Goal: Task Accomplishment & Management: Use online tool/utility

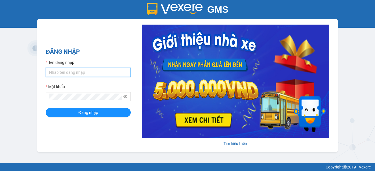
click at [119, 71] on input "Tên đăng nhập" at bounding box center [88, 72] width 85 height 9
drag, startPoint x: 113, startPoint y: 74, endPoint x: 84, endPoint y: 72, distance: 28.7
click at [84, 72] on input "ngocanh.minhquocUyphi2017" at bounding box center [88, 72] width 85 height 9
type input "ngocanh.minhquoc"
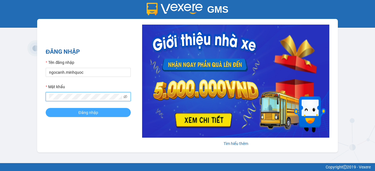
click at [79, 111] on span "Đăng nhập" at bounding box center [88, 113] width 20 height 6
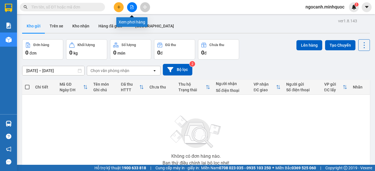
click at [131, 10] on button at bounding box center [132, 7] width 10 height 10
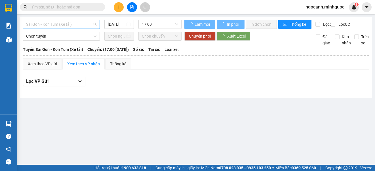
click at [60, 22] on span "Sài Gòn - Kon Tum (Xe tải)" at bounding box center [61, 24] width 70 height 9
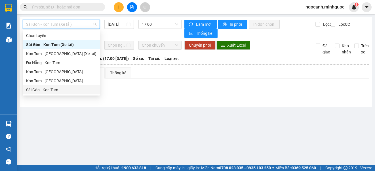
click at [53, 91] on div "Sài Gòn - Kon Tum" at bounding box center [61, 90] width 70 height 6
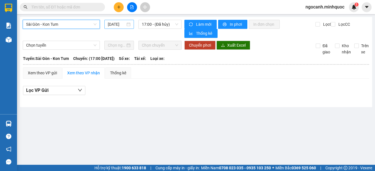
click at [126, 25] on div "[DATE]" at bounding box center [119, 24] width 23 height 6
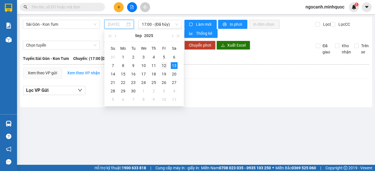
click at [162, 66] on div "12" at bounding box center [163, 65] width 7 height 7
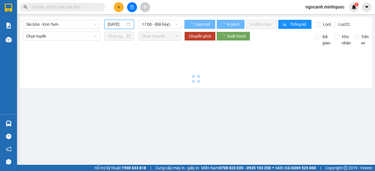
type input "[DATE]"
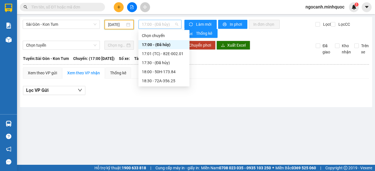
click at [162, 23] on span "17:00 - (Đã hủy)" at bounding box center [160, 24] width 36 height 9
click at [163, 58] on div "17:30 - (Đã [PERSON_NAME])" at bounding box center [163, 62] width 51 height 9
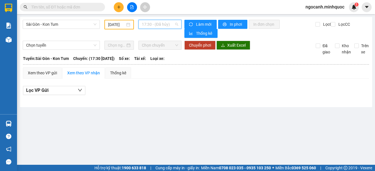
click at [167, 25] on span "17:30 - (Đã [PERSON_NAME])" at bounding box center [160, 24] width 36 height 9
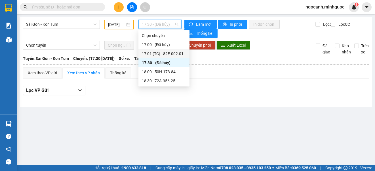
click at [168, 51] on div "17:01 (TC) - 82E-002.01" at bounding box center [164, 54] width 44 height 6
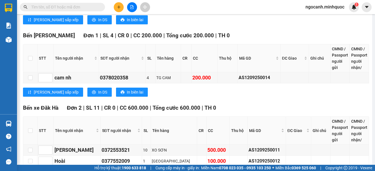
scroll to position [464, 0]
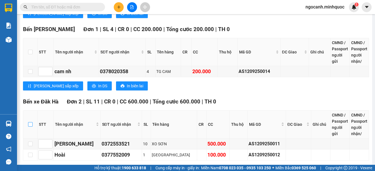
click at [33, 111] on th at bounding box center [30, 125] width 14 height 28
click at [30, 122] on input "checkbox" at bounding box center [30, 124] width 5 height 5
checkbox input "true"
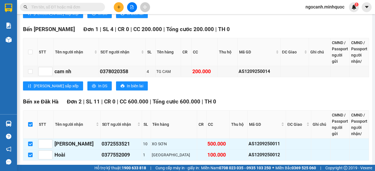
click at [98, 167] on span "Nhập kho nhận" at bounding box center [111, 170] width 27 height 6
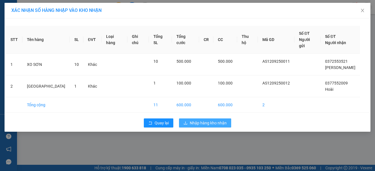
click at [201, 120] on span "Nhập hàng kho nhận" at bounding box center [208, 123] width 37 height 6
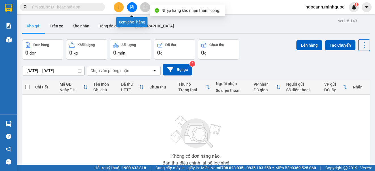
click at [134, 8] on button at bounding box center [132, 7] width 10 height 10
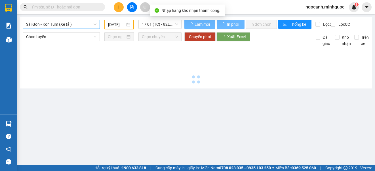
type input "[DATE]"
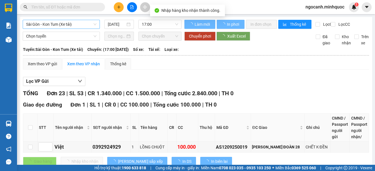
click at [58, 26] on span "Sài Gòn - Kon Tum (Xe tải)" at bounding box center [61, 24] width 70 height 9
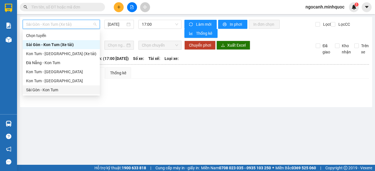
click at [53, 90] on div "Sài Gòn - Kon Tum" at bounding box center [61, 90] width 70 height 6
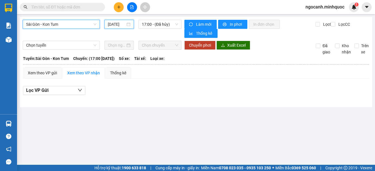
click at [113, 23] on input "[DATE]" at bounding box center [117, 24] width 18 height 6
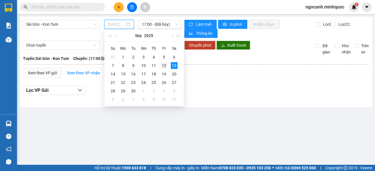
click at [163, 66] on div "12" at bounding box center [163, 65] width 7 height 7
type input "[DATE]"
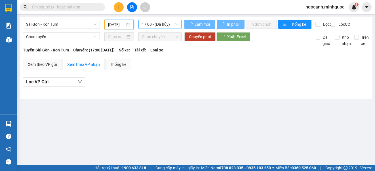
click at [162, 25] on span "17:00 - (Đã hủy)" at bounding box center [160, 24] width 36 height 9
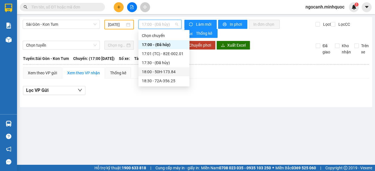
click at [168, 74] on div "18:00 - 50H-173.84" at bounding box center [164, 72] width 44 height 6
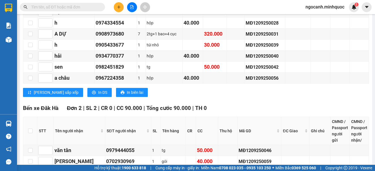
scroll to position [170, 0]
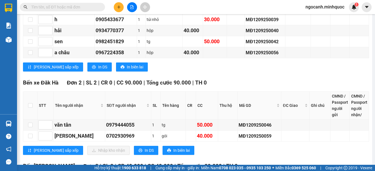
click at [33, 104] on th at bounding box center [30, 106] width 14 height 28
click at [30, 105] on input "checkbox" at bounding box center [30, 105] width 5 height 5
checkbox input "true"
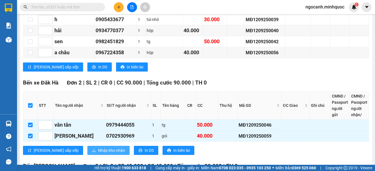
click at [98, 150] on span "Nhập kho nhận" at bounding box center [111, 151] width 27 height 6
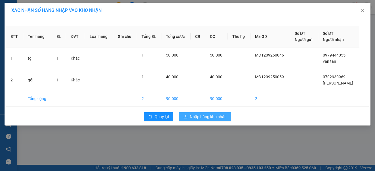
click at [210, 116] on span "Nhập hàng kho nhận" at bounding box center [208, 117] width 37 height 6
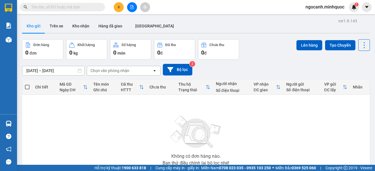
click at [128, 7] on button at bounding box center [132, 7] width 10 height 10
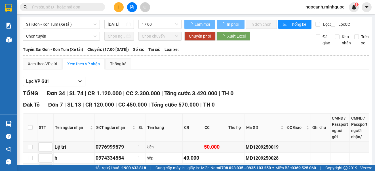
type input "[DATE]"
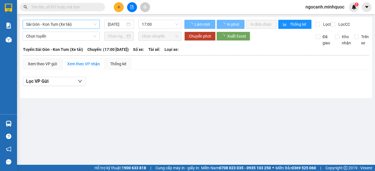
click at [79, 26] on span "Sài Gòn - Kon Tum (Xe tải)" at bounding box center [61, 24] width 70 height 9
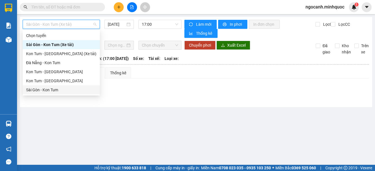
click at [80, 90] on div "Sài Gòn - Kon Tum" at bounding box center [61, 90] width 70 height 6
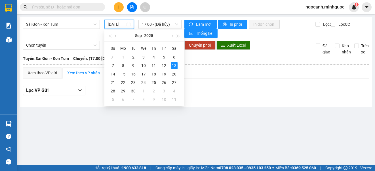
click at [117, 26] on input "[DATE]" at bounding box center [117, 24] width 18 height 6
click at [162, 68] on div "12" at bounding box center [163, 65] width 7 height 7
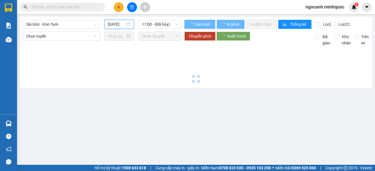
type input "[DATE]"
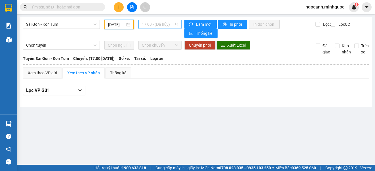
click at [168, 26] on span "17:00 - (Đã hủy)" at bounding box center [160, 24] width 36 height 9
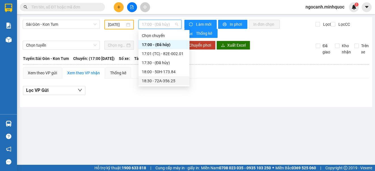
click at [163, 80] on div "18:30 - 72A-356.25" at bounding box center [164, 81] width 44 height 6
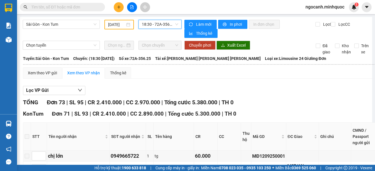
click at [171, 23] on span "18:30 - 72A-356.25" at bounding box center [160, 24] width 36 height 9
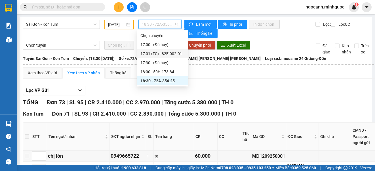
click at [175, 58] on div "17:01 (TC) - 82E-002.01" at bounding box center [162, 53] width 51 height 9
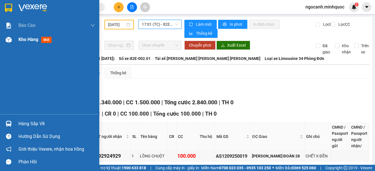
click at [10, 42] on img at bounding box center [9, 40] width 6 height 6
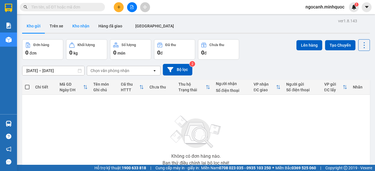
drag, startPoint x: 75, startPoint y: 25, endPoint x: 86, endPoint y: 33, distance: 13.3
click at [77, 27] on button "Kho nhận" at bounding box center [81, 26] width 26 height 14
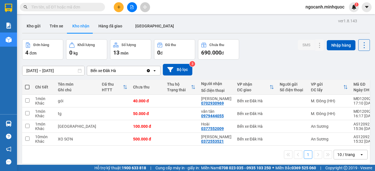
click at [56, 72] on div "ver 1.8.143 Kho gửi Trên xe [PERSON_NAME] Hàng đã giao ĐÀ NẴNG Đơn hàng 4 đơn […" at bounding box center [196, 102] width 352 height 171
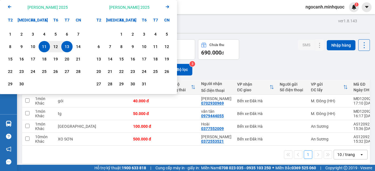
click at [12, 5] on icon "Arrow Left" at bounding box center [9, 6] width 7 height 7
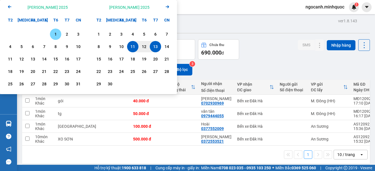
click at [54, 31] on div "1" at bounding box center [56, 34] width 8 height 7
click at [240, 16] on main "ver 1.8.143 Kho gửi Trên xe [PERSON_NAME] Hàng đã giao ĐÀ NẴNG Đơn hàng 4 đơn […" at bounding box center [187, 82] width 375 height 165
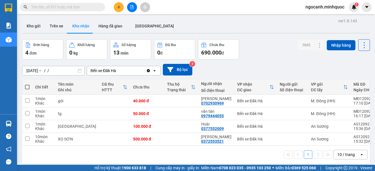
click at [70, 73] on div "ver 1.8.143 Kho gửi Trên xe [PERSON_NAME] Hàng đã giao ĐÀ NẴNG Đơn hàng 4 đơn […" at bounding box center [196, 102] width 352 height 171
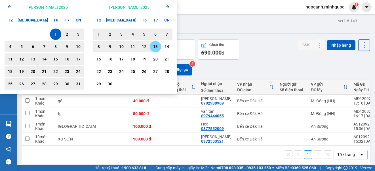
click at [155, 45] on div "13" at bounding box center [155, 46] width 8 height 7
type input "[DATE] – [DATE]"
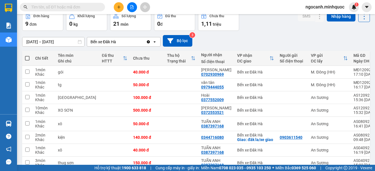
scroll to position [78, 0]
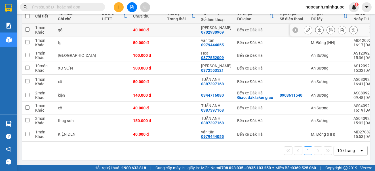
click at [315, 25] on button at bounding box center [319, 30] width 8 height 10
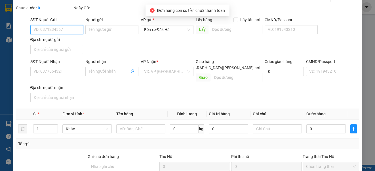
scroll to position [85, 0]
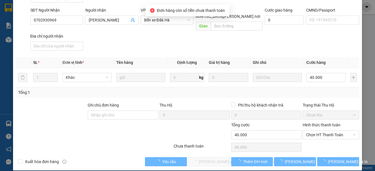
type input "0702930969"
type input "[PERSON_NAME]"
type input "40.000"
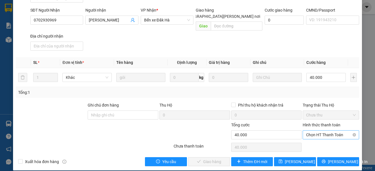
click at [318, 131] on span "Chọn HT Thanh Toán" at bounding box center [330, 135] width 49 height 9
click at [313, 140] on div "Tại văn phòng" at bounding box center [326, 140] width 49 height 6
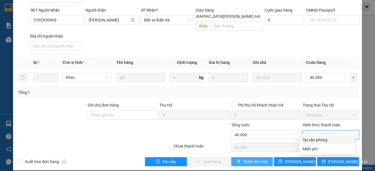
type input "0"
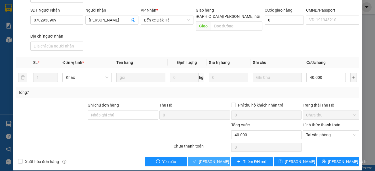
click at [195, 158] on button "[PERSON_NAME] và [PERSON_NAME] hàng" at bounding box center [209, 162] width 42 height 9
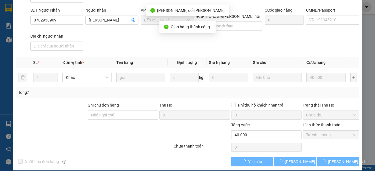
scroll to position [0, 0]
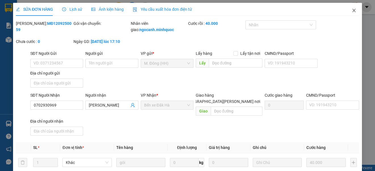
click at [351, 11] on icon "close" at bounding box center [353, 10] width 5 height 5
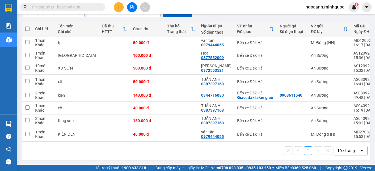
scroll to position [65, 0]
